Goal: Find specific page/section: Find specific page/section

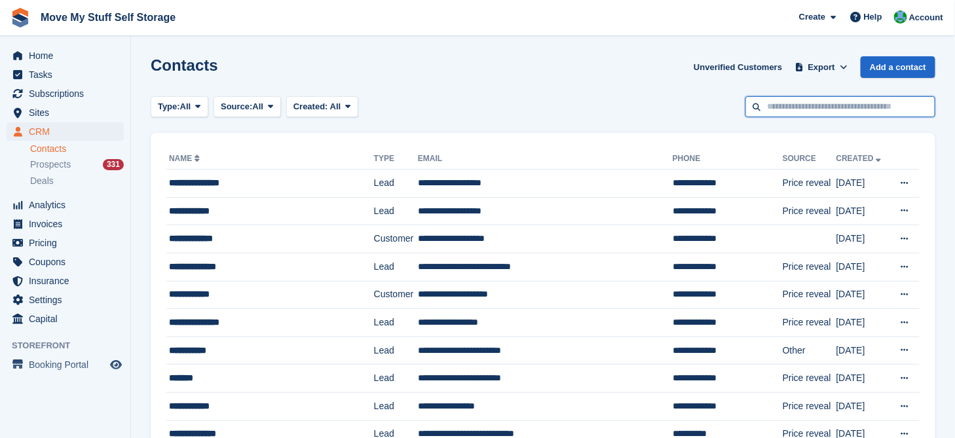
click at [843, 107] on input "text" at bounding box center [841, 107] width 190 height 22
type input "******"
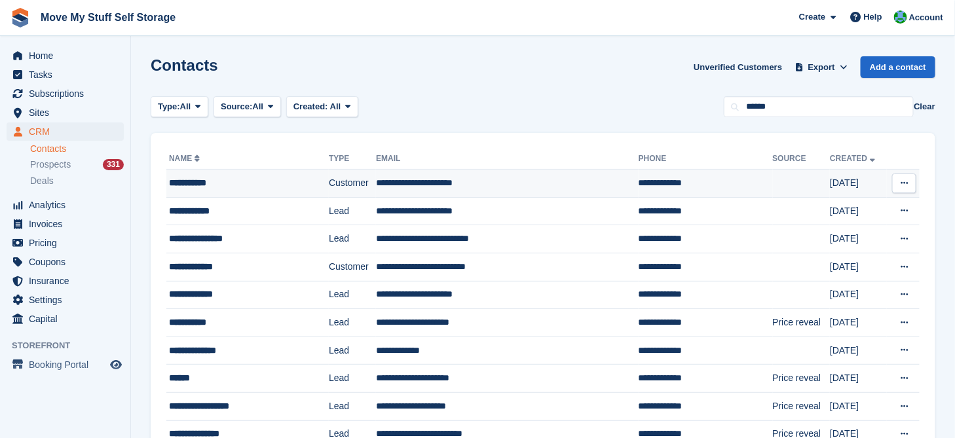
click at [526, 182] on td "**********" at bounding box center [507, 184] width 263 height 28
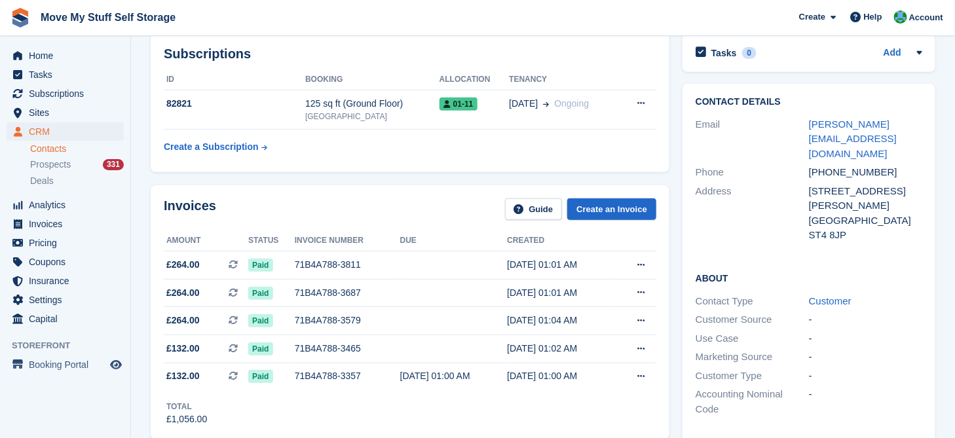
scroll to position [153, 0]
